Goal: Navigation & Orientation: Find specific page/section

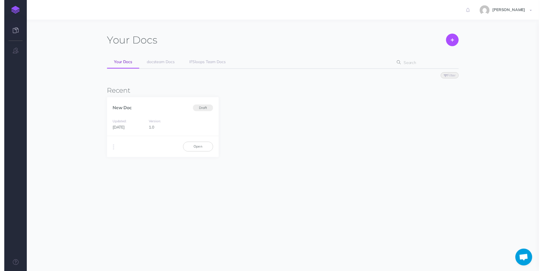
scroll to position [416, 0]
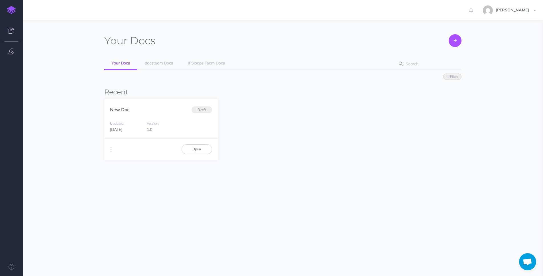
click at [15, 50] on button "button" at bounding box center [11, 51] width 23 height 17
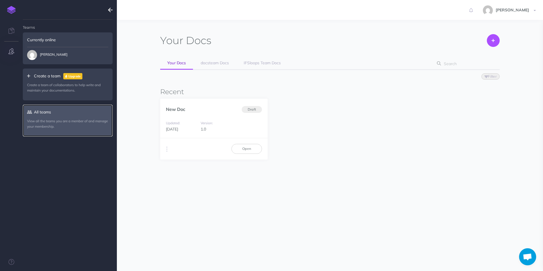
click at [54, 110] on link "All teams View all the teams you are a member of and manage your membership." at bounding box center [68, 121] width 90 height 32
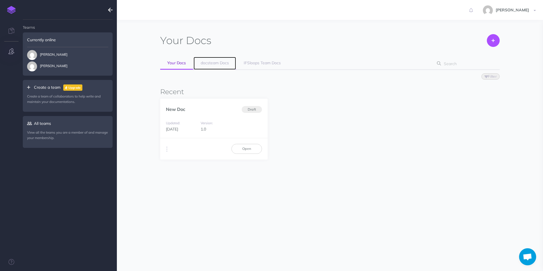
click at [207, 64] on span "docsteam Docs" at bounding box center [215, 62] width 28 height 5
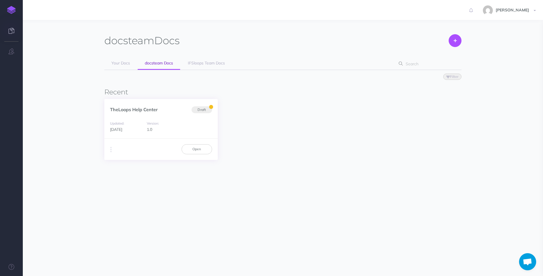
scroll to position [416, 0]
click at [153, 111] on link "TheLoops Help Center" at bounding box center [134, 110] width 48 height 6
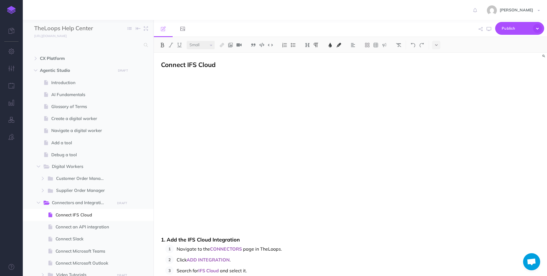
scroll to position [416, 0]
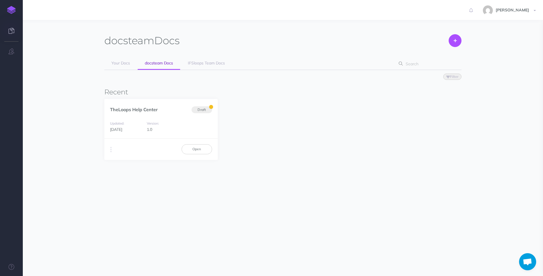
scroll to position [416, 0]
click at [205, 59] on link "IFSloops Team Docs" at bounding box center [206, 63] width 51 height 13
click at [160, 66] on link "docsteam Docs" at bounding box center [159, 63] width 42 height 13
click at [119, 64] on span "Your Docs" at bounding box center [120, 62] width 19 height 5
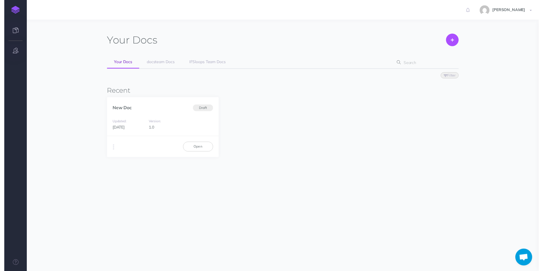
scroll to position [416, 0]
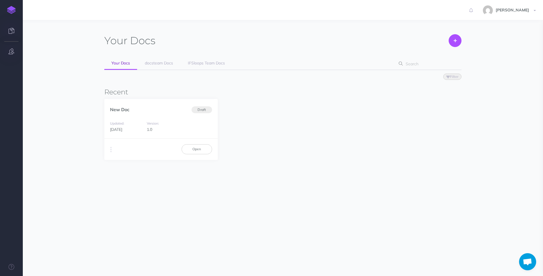
click at [13, 52] on icon "button" at bounding box center [12, 51] width 6 height 6
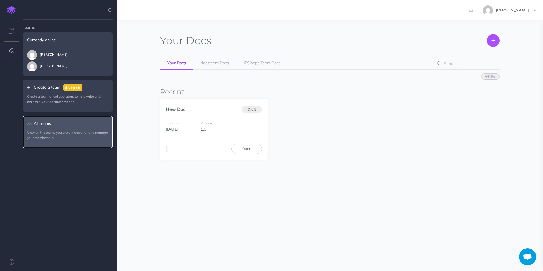
click at [48, 126] on link "All teams View all the teams you are a member of and manage your membership." at bounding box center [68, 132] width 90 height 32
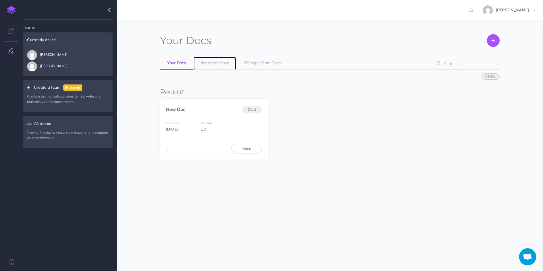
click at [215, 63] on span "docsteam Docs" at bounding box center [215, 62] width 28 height 5
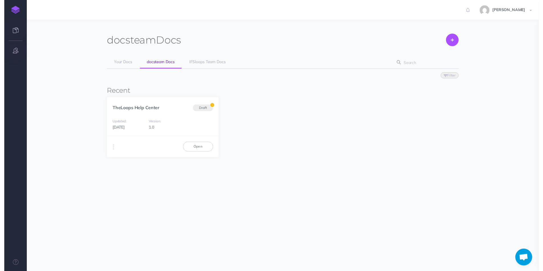
scroll to position [416, 0]
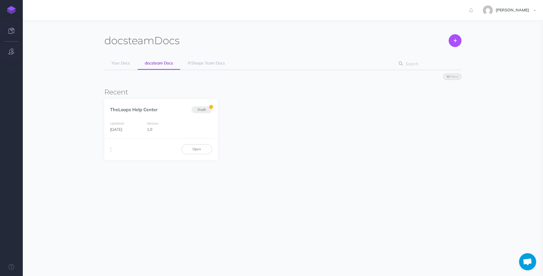
click at [11, 50] on icon "button" at bounding box center [12, 51] width 6 height 6
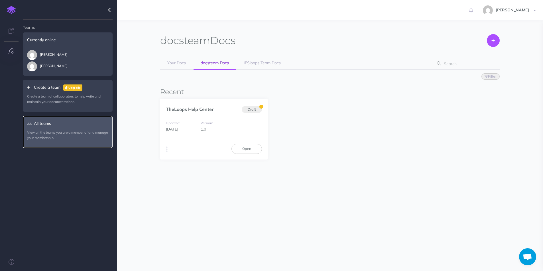
click at [44, 127] on link "All teams View all the teams you are a member of and manage your membership." at bounding box center [68, 132] width 90 height 32
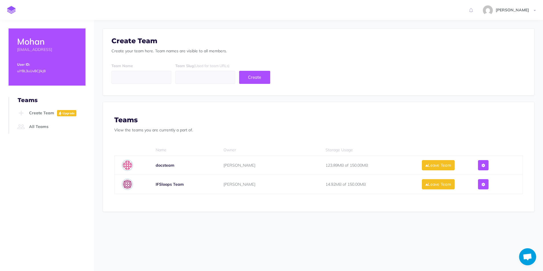
scroll to position [416, 0]
click at [39, 128] on link "All Teams" at bounding box center [51, 127] width 70 height 14
click at [487, 162] on button at bounding box center [483, 165] width 11 height 10
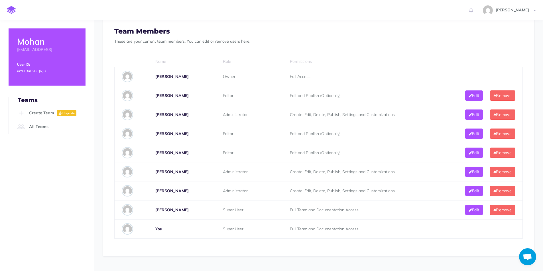
scroll to position [260, 0]
